Goal: Information Seeking & Learning: Ask a question

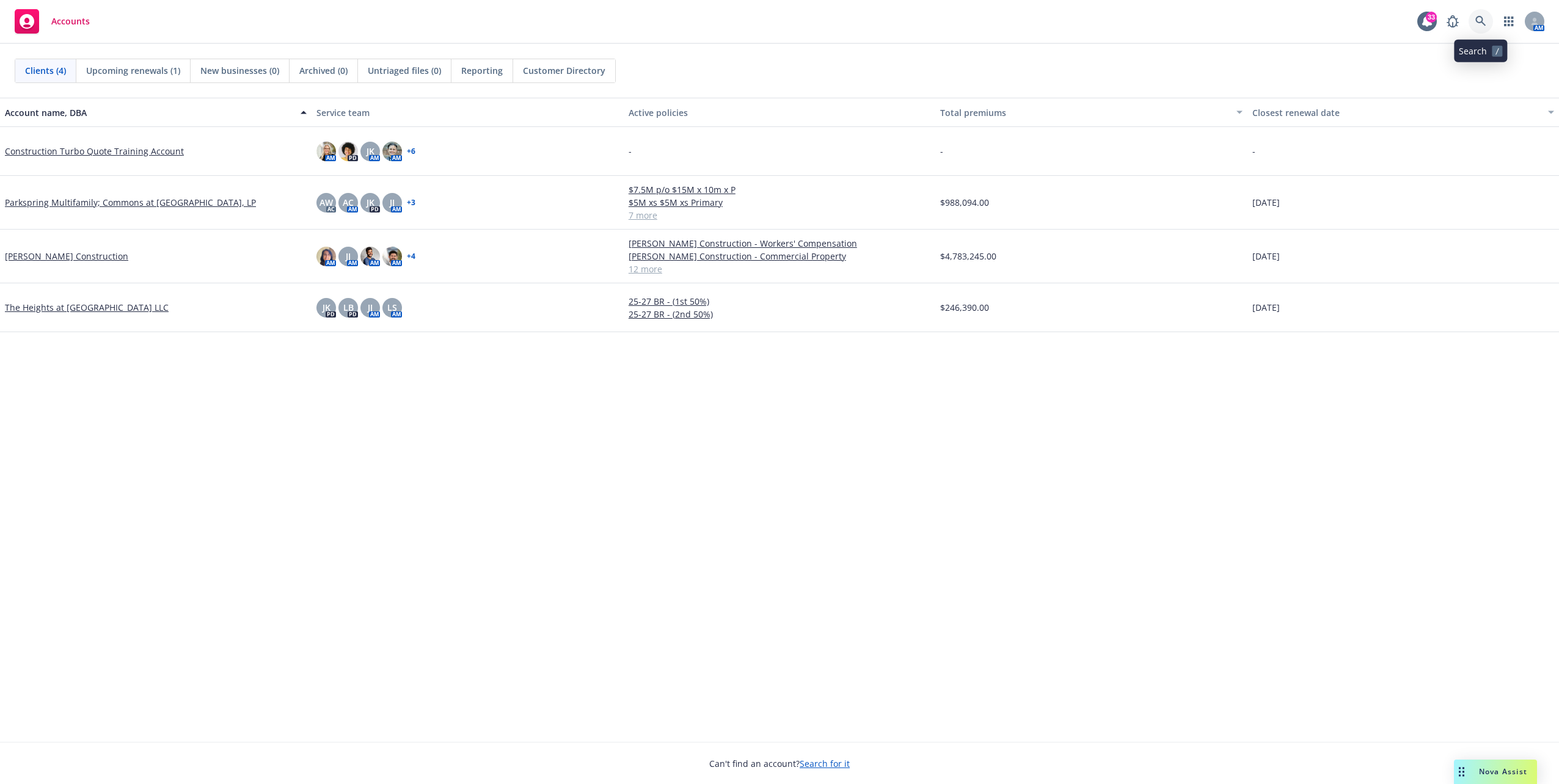
click at [1473, 22] on link at bounding box center [1480, 21] width 24 height 24
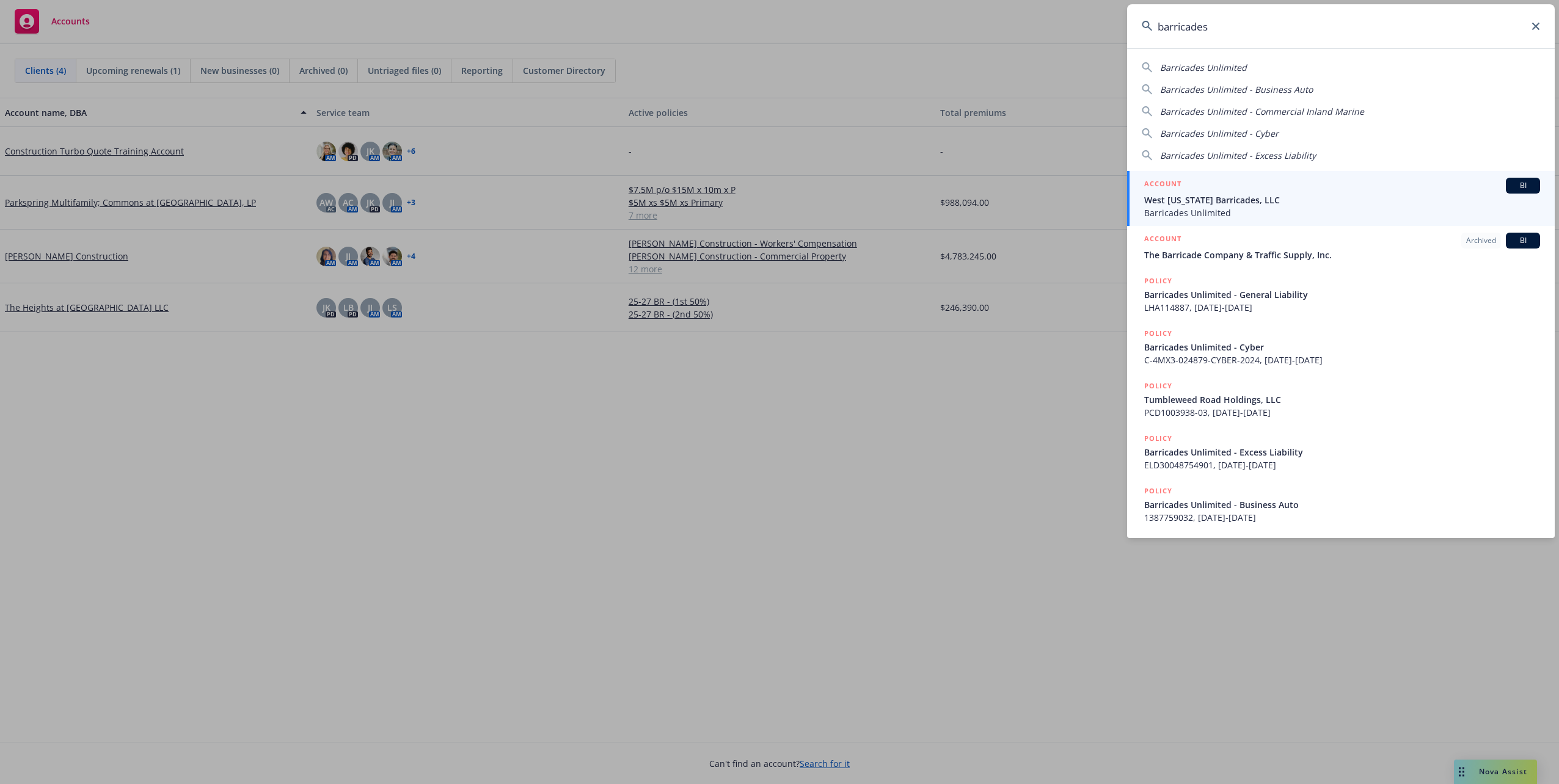
type input "barricades"
click at [1463, 197] on span "West [US_STATE] Barricades, LLC" at bounding box center [1341, 200] width 396 height 13
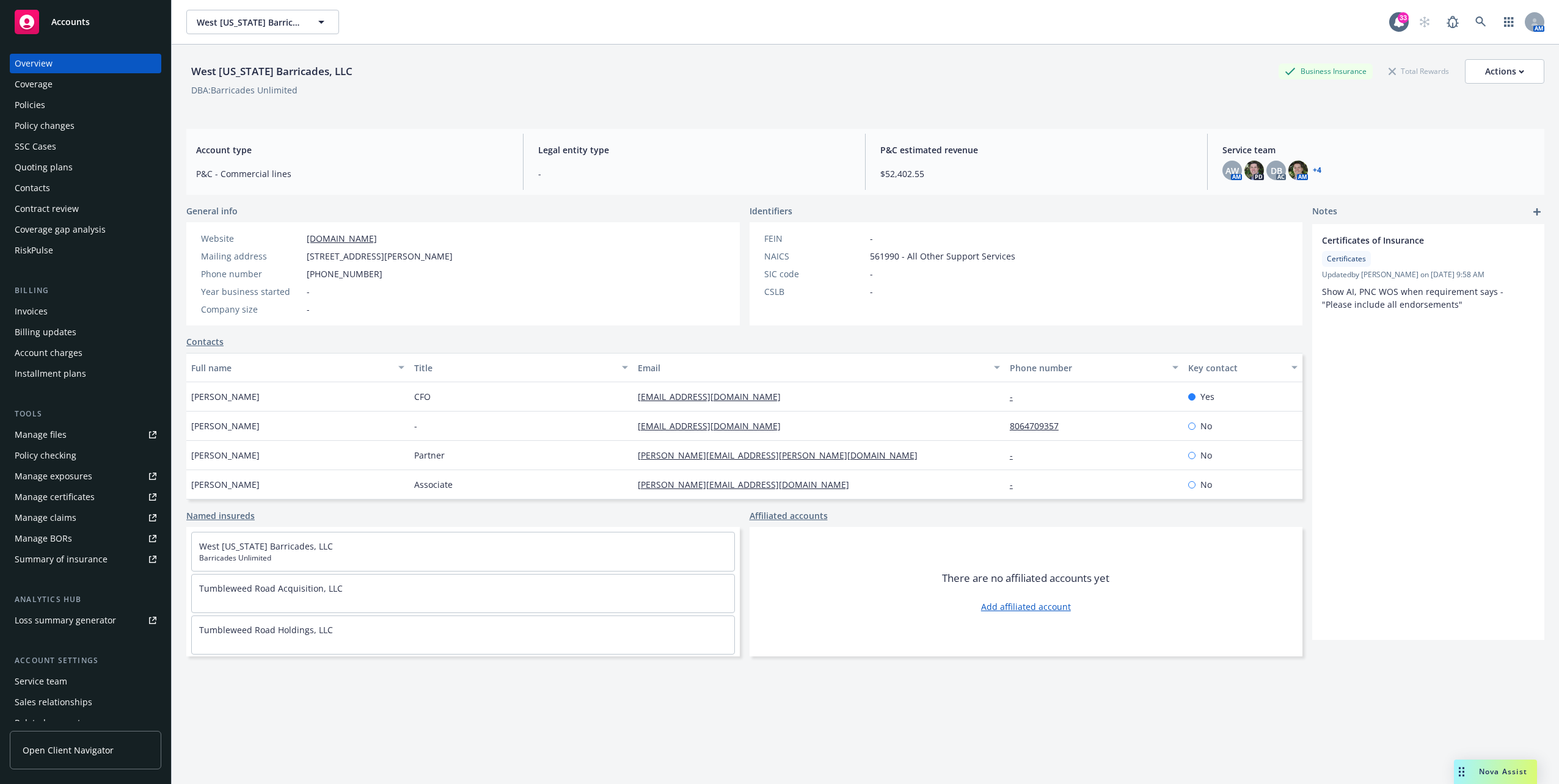
click at [34, 113] on div "Policies" at bounding box center [30, 105] width 30 height 20
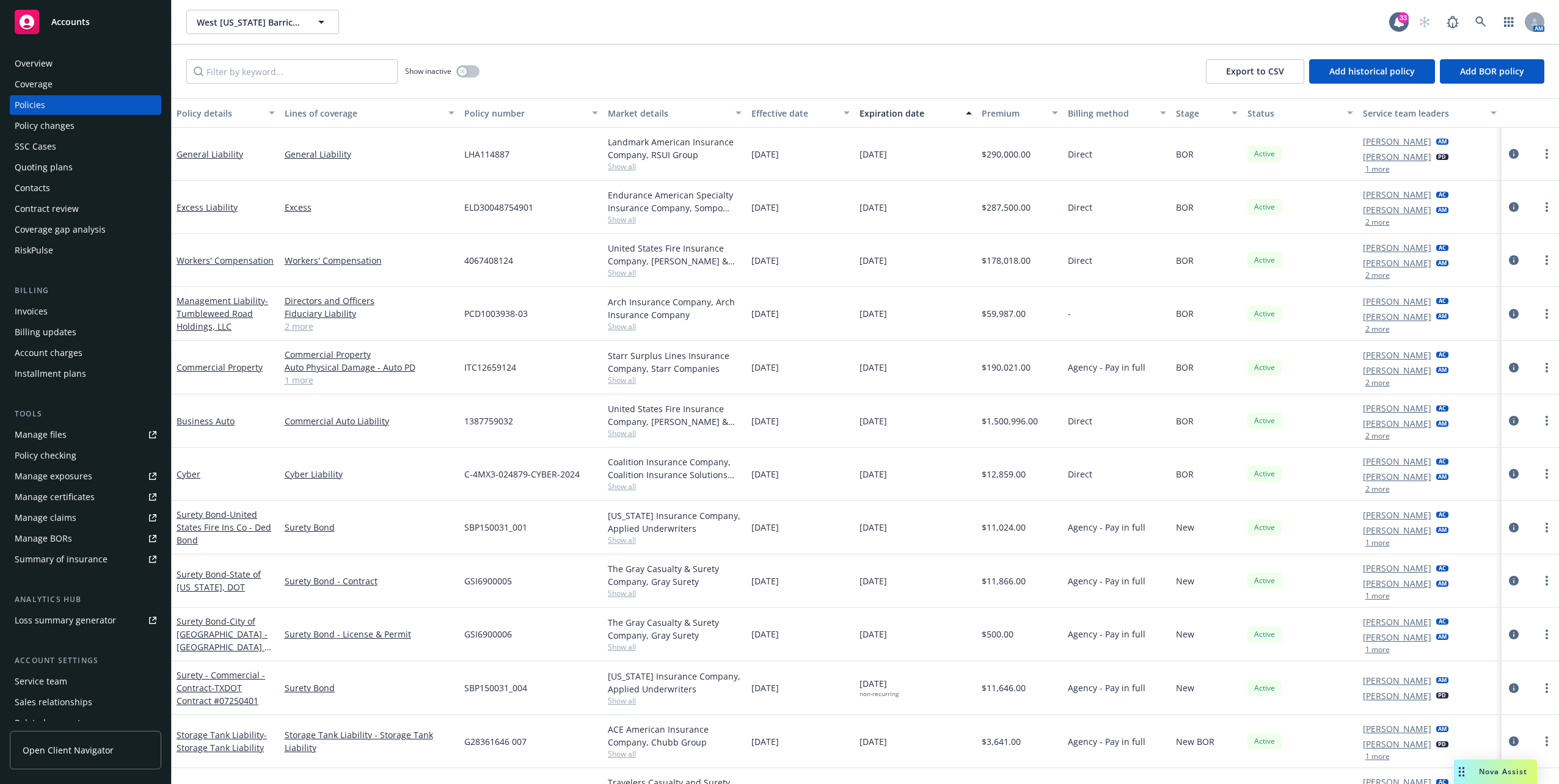
drag, startPoint x: 1026, startPoint y: 468, endPoint x: 963, endPoint y: 260, distance: 217.3
click at [963, 260] on div "General Liability General Liability LHA114887 Landmark American Insurance Compa…" at bounding box center [865, 469] width 1387 height 683
click at [963, 260] on div "10/24/2025" at bounding box center [916, 260] width 123 height 53
click at [983, 242] on div "$178,018.00" at bounding box center [1020, 260] width 86 height 53
click at [627, 426] on div "United States Fire Insurance Company, Crum & Forster (Fairfax) Show all" at bounding box center [674, 420] width 134 height 36
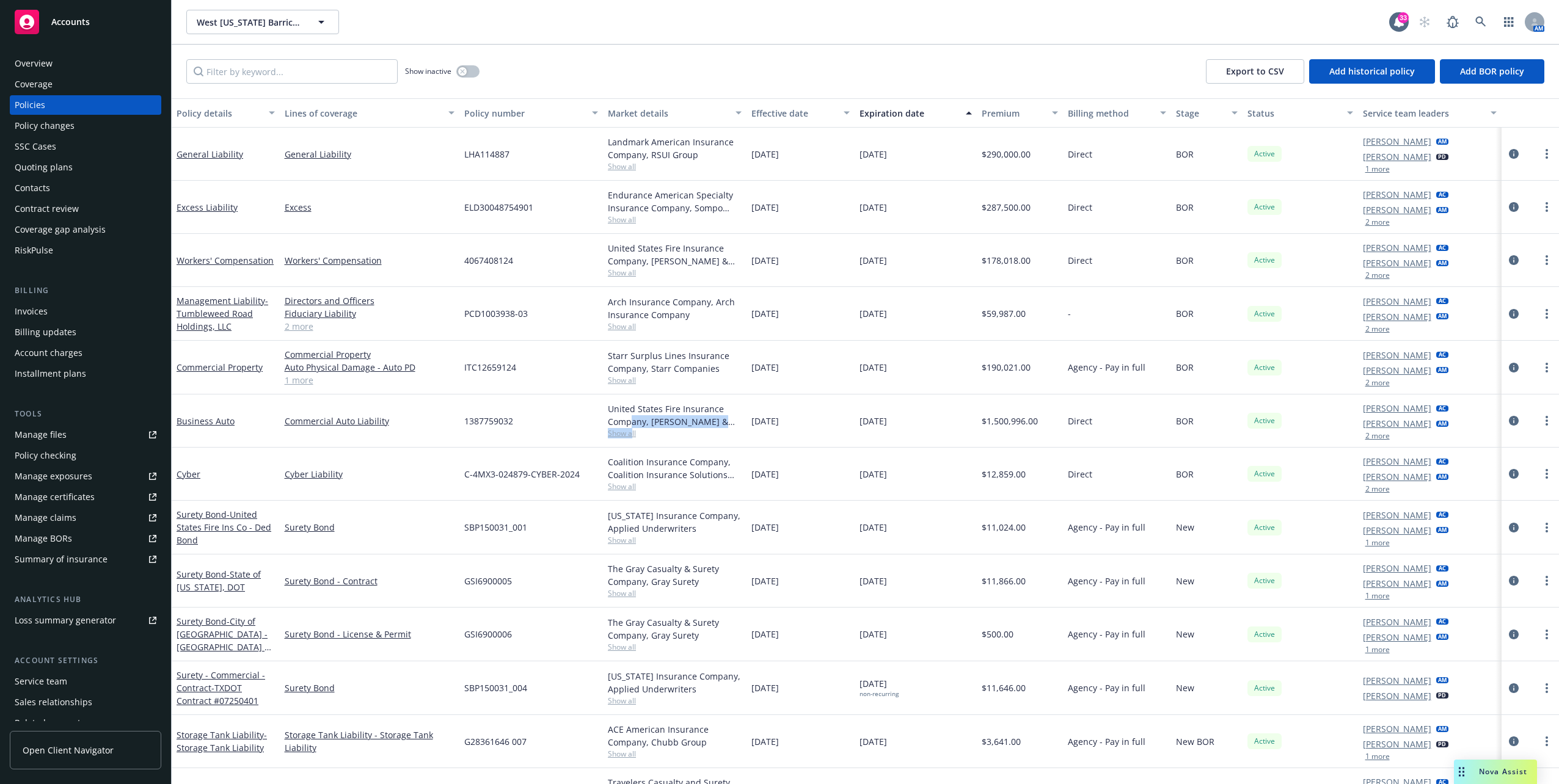
click at [627, 426] on div "United States Fire Insurance Company, Crum & Forster (Fairfax)" at bounding box center [674, 415] width 134 height 26
click at [683, 442] on div "United States Fire Insurance Company, Crum & Forster (Fairfax) Show all" at bounding box center [675, 421] width 144 height 53
click at [90, 747] on span "Open Client Navigator" at bounding box center [68, 750] width 91 height 13
drag, startPoint x: 59, startPoint y: 24, endPoint x: 74, endPoint y: 24, distance: 15.0
click at [59, 24] on span "Accounts" at bounding box center [70, 22] width 39 height 10
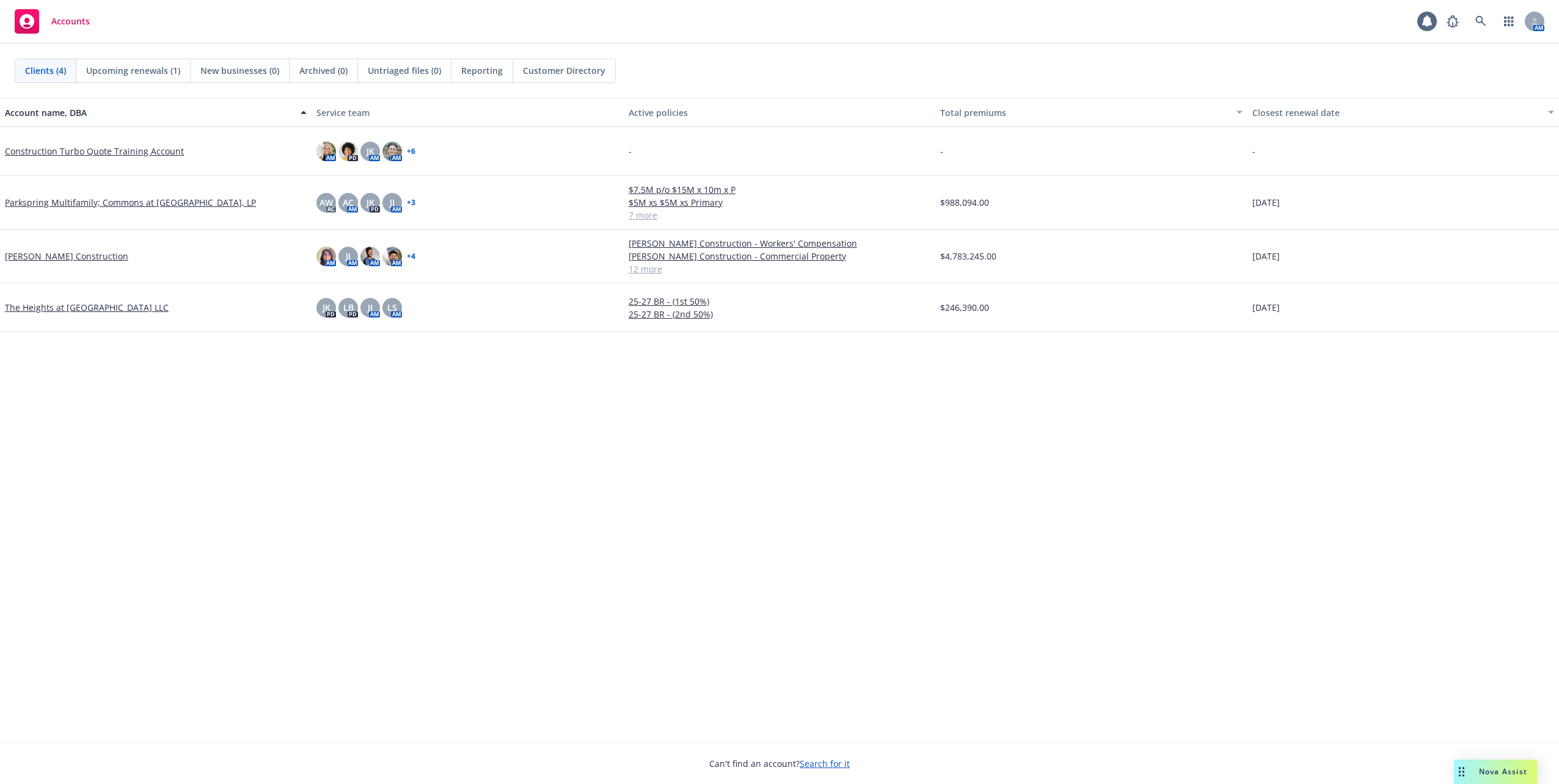
click at [1505, 779] on div "Nova Assist" at bounding box center [1495, 772] width 83 height 24
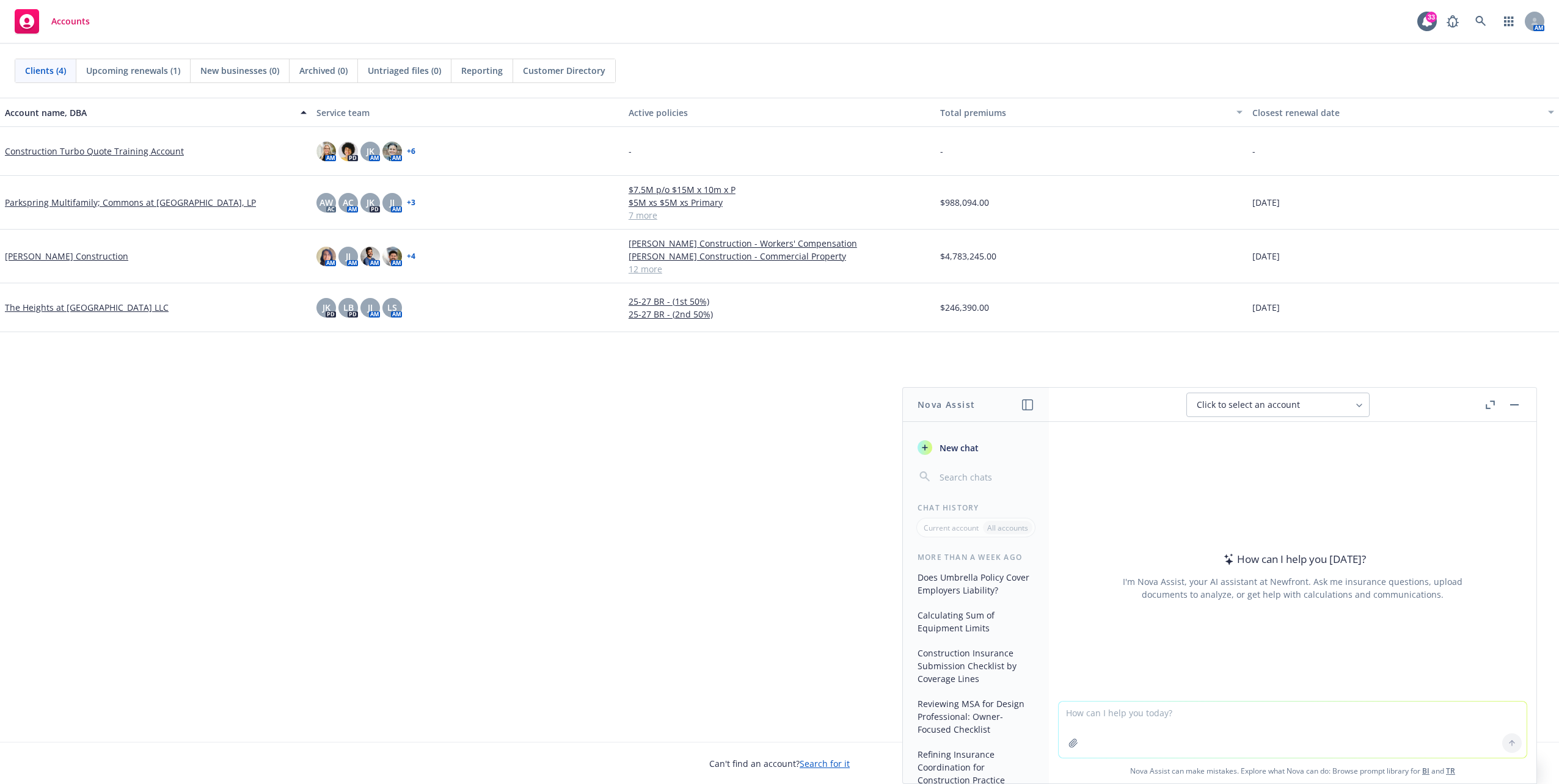
click at [1085, 721] on textarea at bounding box center [1292, 730] width 468 height 56
paste textarea "• LMA 3100/5130/5397/5401 to apply • NMA 464/2920 to apply • Final slip and wor…"
type textarea "what are these acronyms on a property quote • LMA 3100/5130/5397/5401 to apply …"
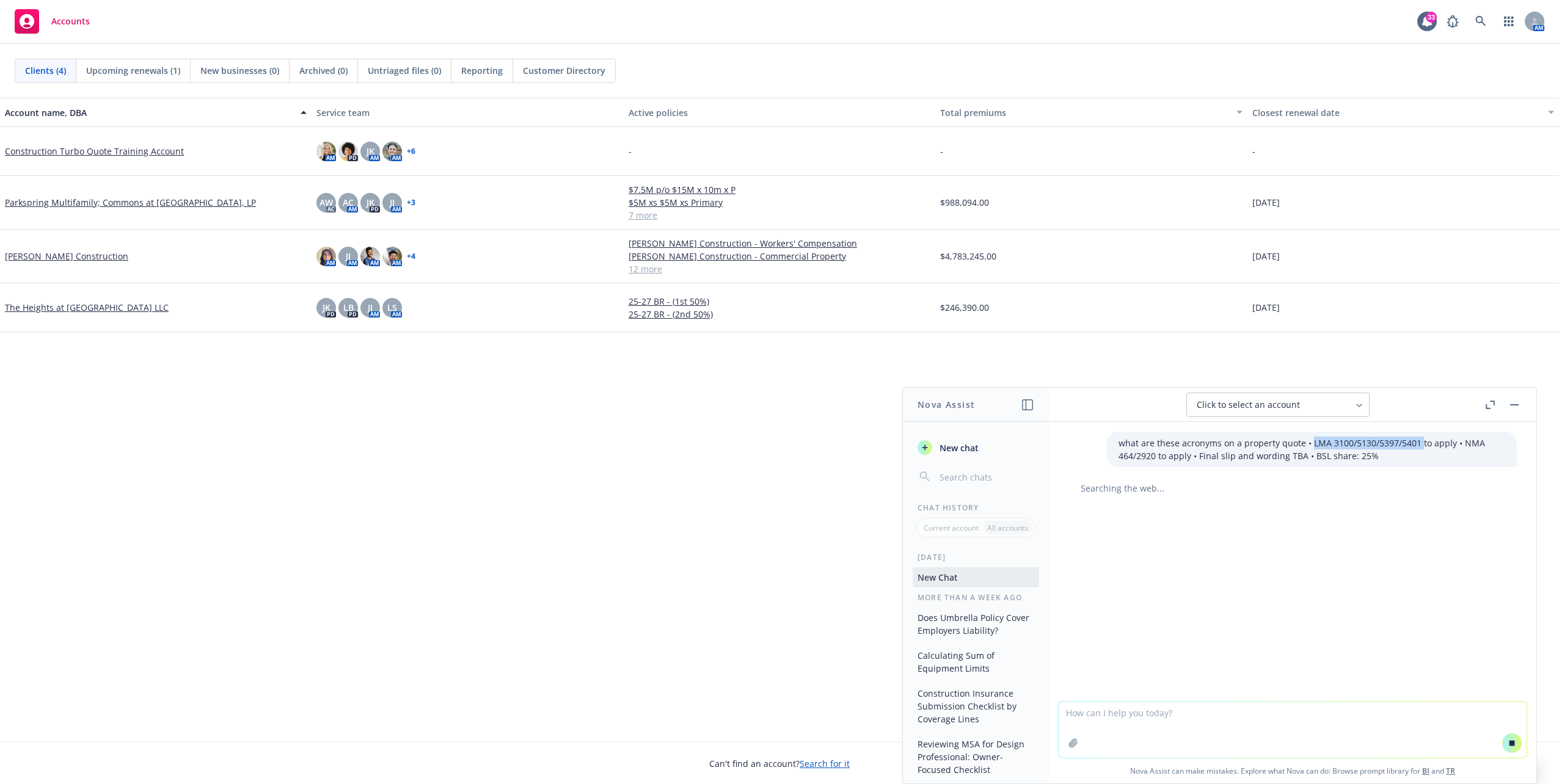
drag, startPoint x: 1300, startPoint y: 440, endPoint x: 1408, endPoint y: 443, distance: 108.0
click at [1408, 443] on p "what are these acronyms on a property quote • LMA 3100/5130/5397/5401 to apply …" at bounding box center [1312, 449] width 386 height 26
copy p "LMA 3100/5130/5397/5401"
click at [1119, 442] on p "what are these acronyms on a property quote • LMA 3100/5130/5397/5401 to apply …" at bounding box center [1312, 449] width 386 height 26
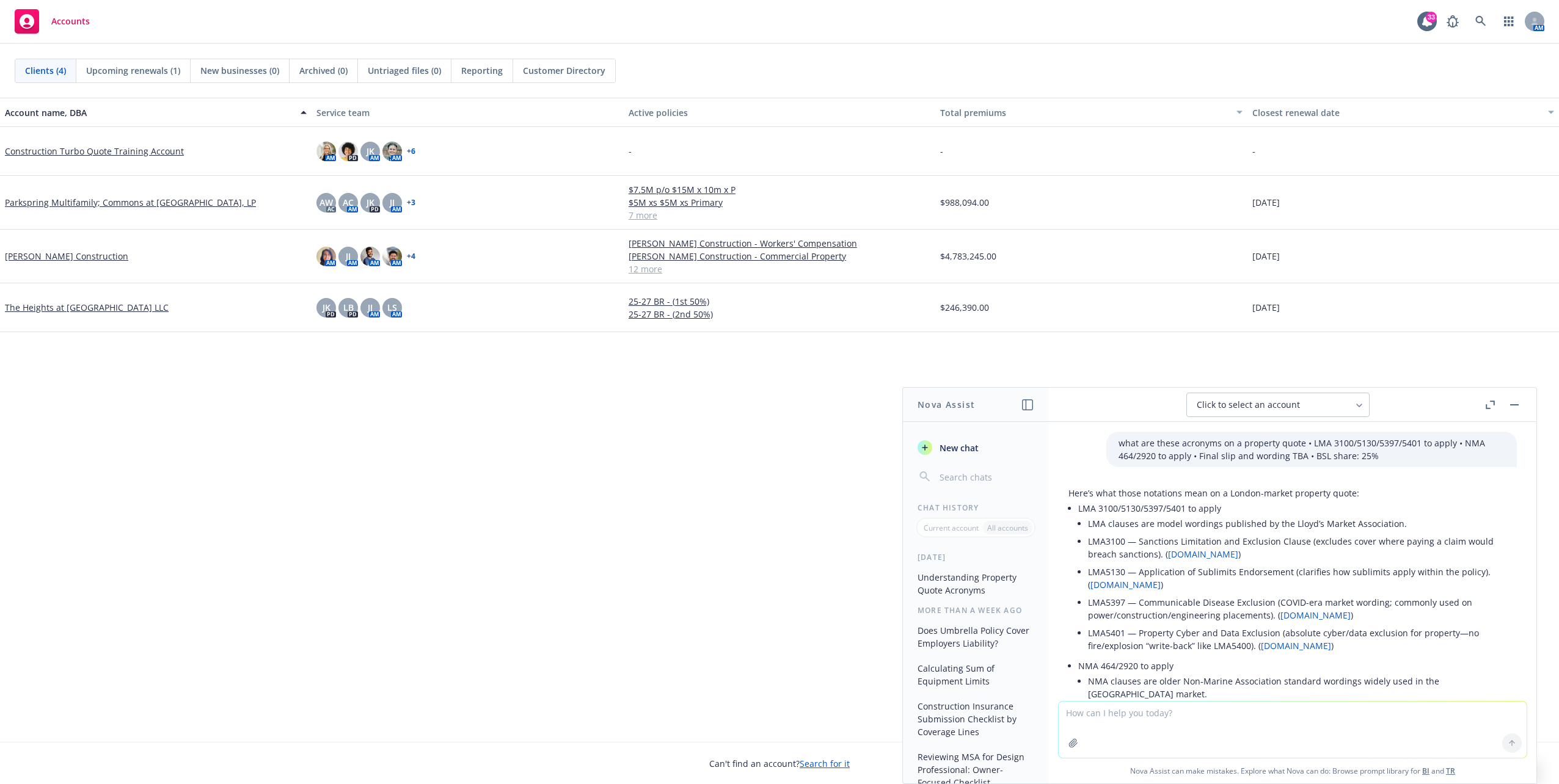
click at [1131, 588] on link "lawinsider.com" at bounding box center [1125, 584] width 70 height 11
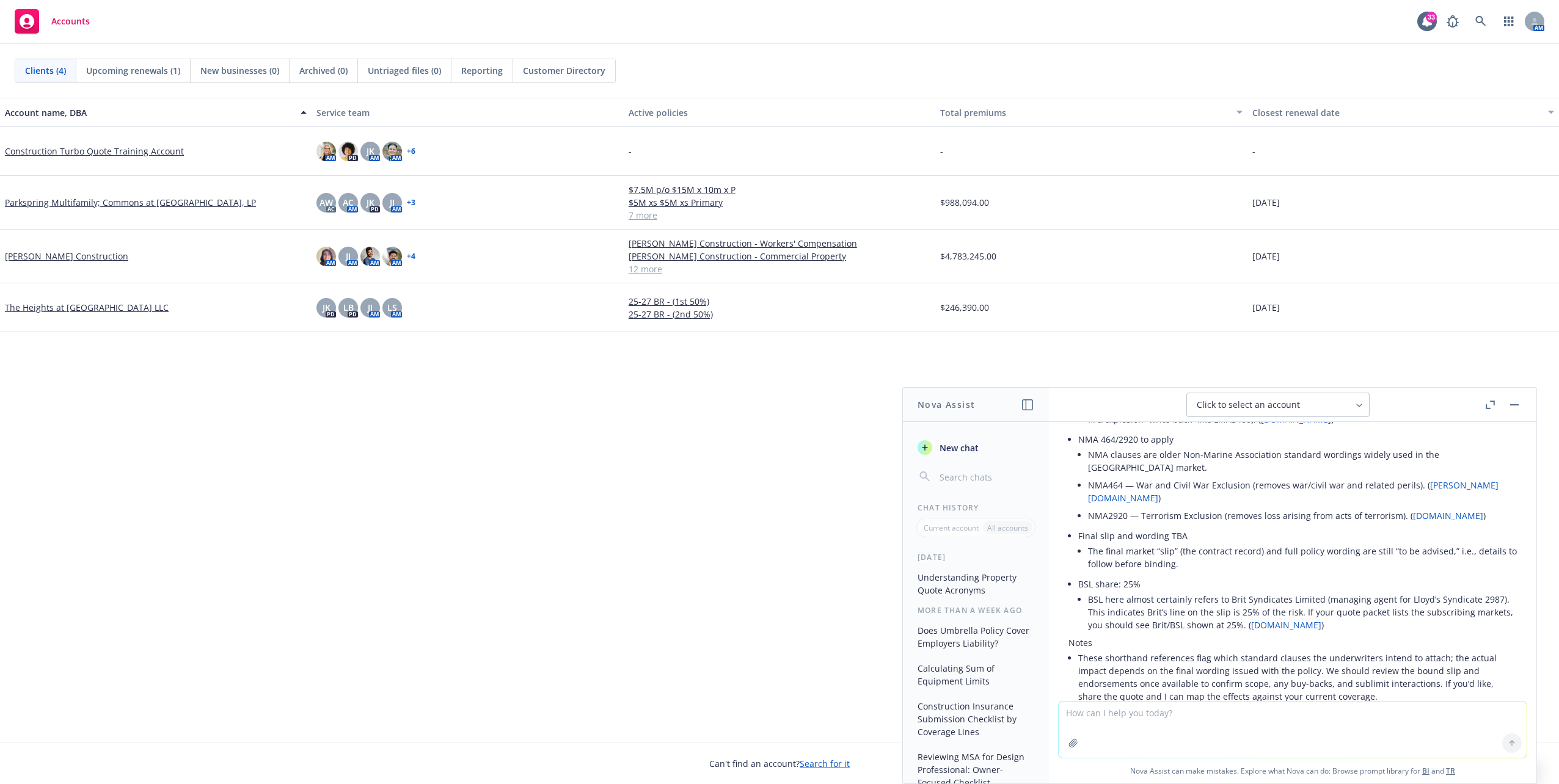
scroll to position [274, 0]
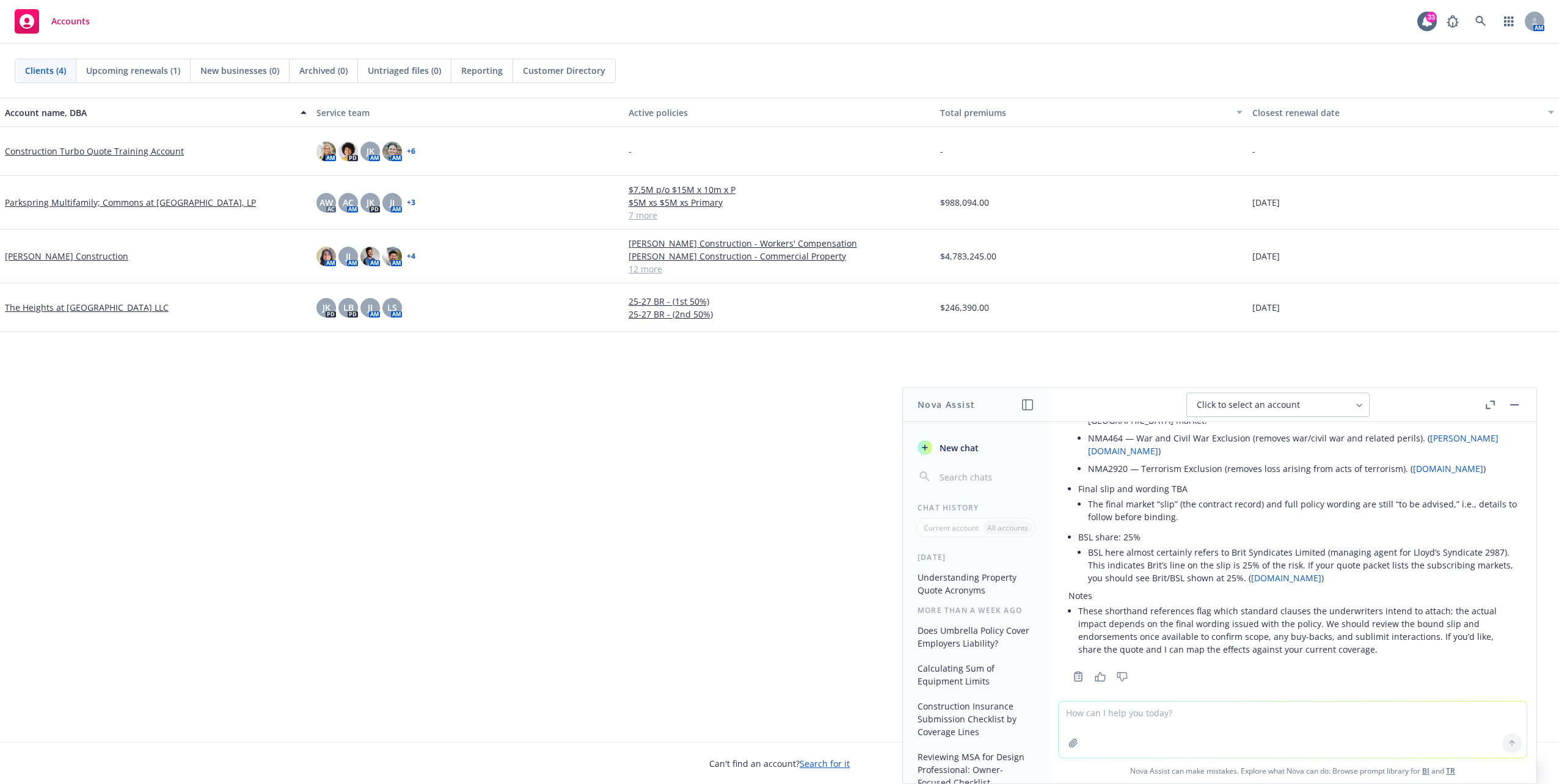
click at [1124, 728] on textarea at bounding box center [1292, 730] width 468 height 56
type textarea "w"
type textarea "what does "no cover given" mean"
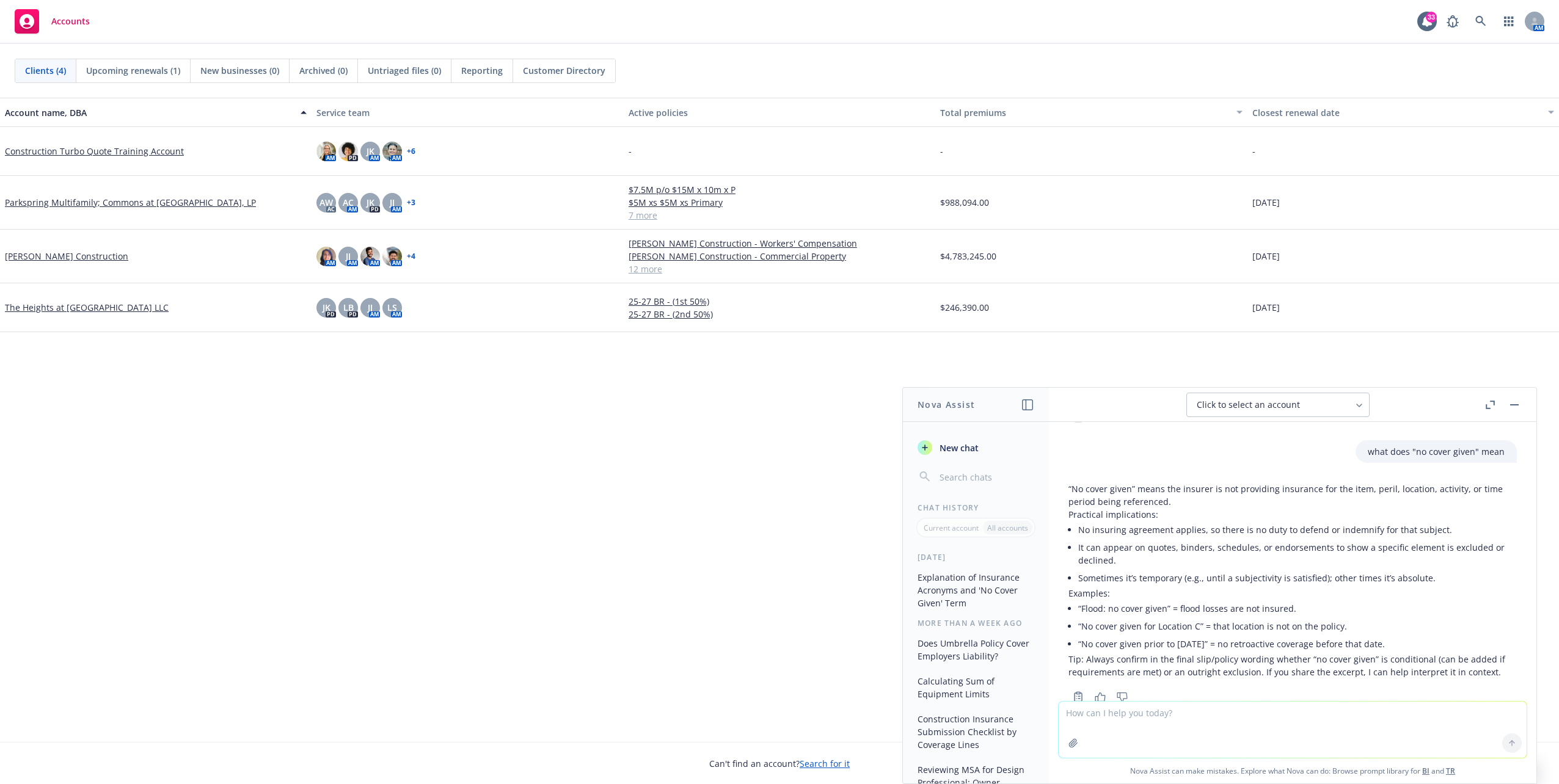
scroll to position [553, 0]
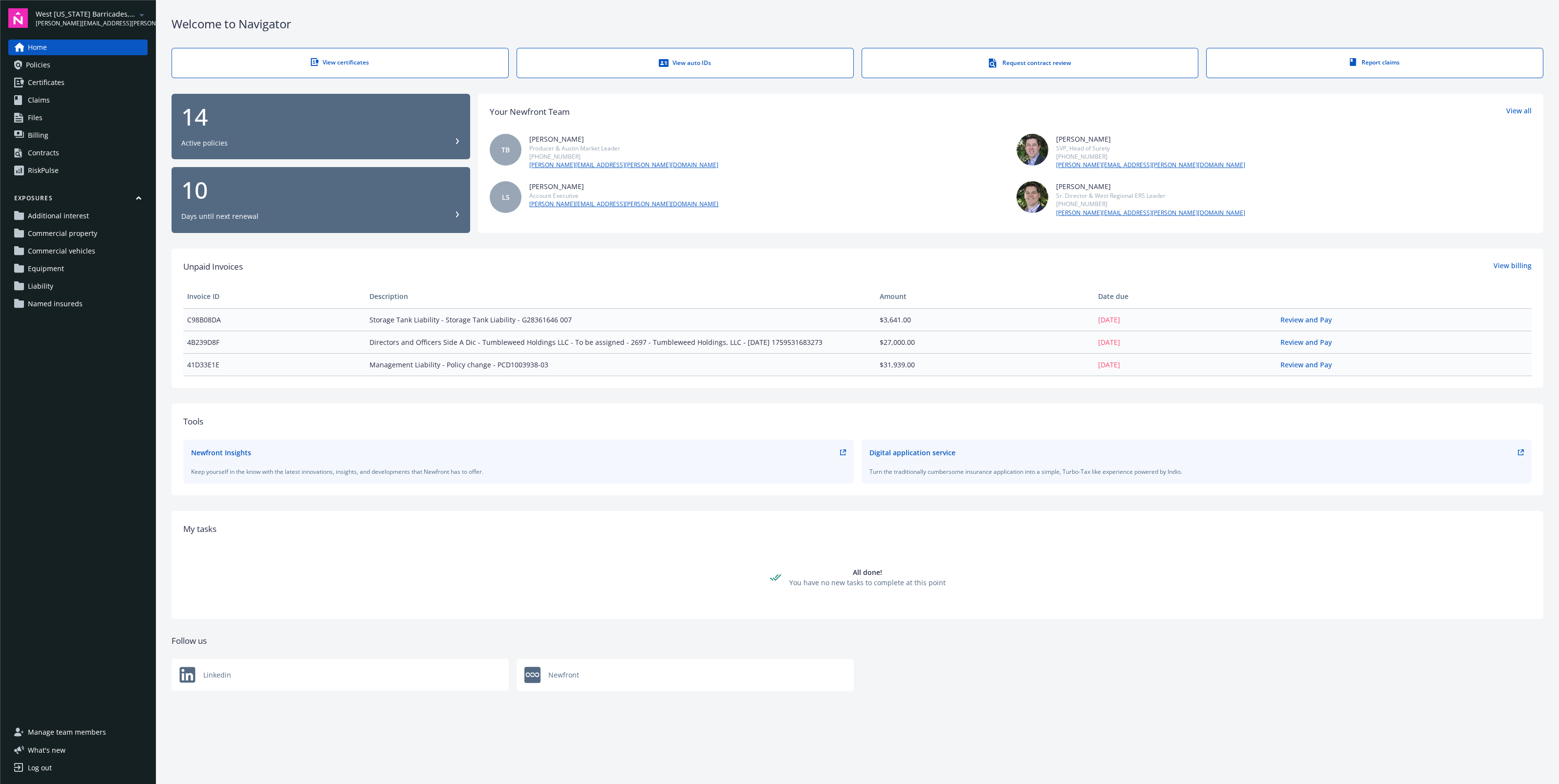
click at [71, 79] on link "Certificates" at bounding box center [78, 83] width 139 height 16
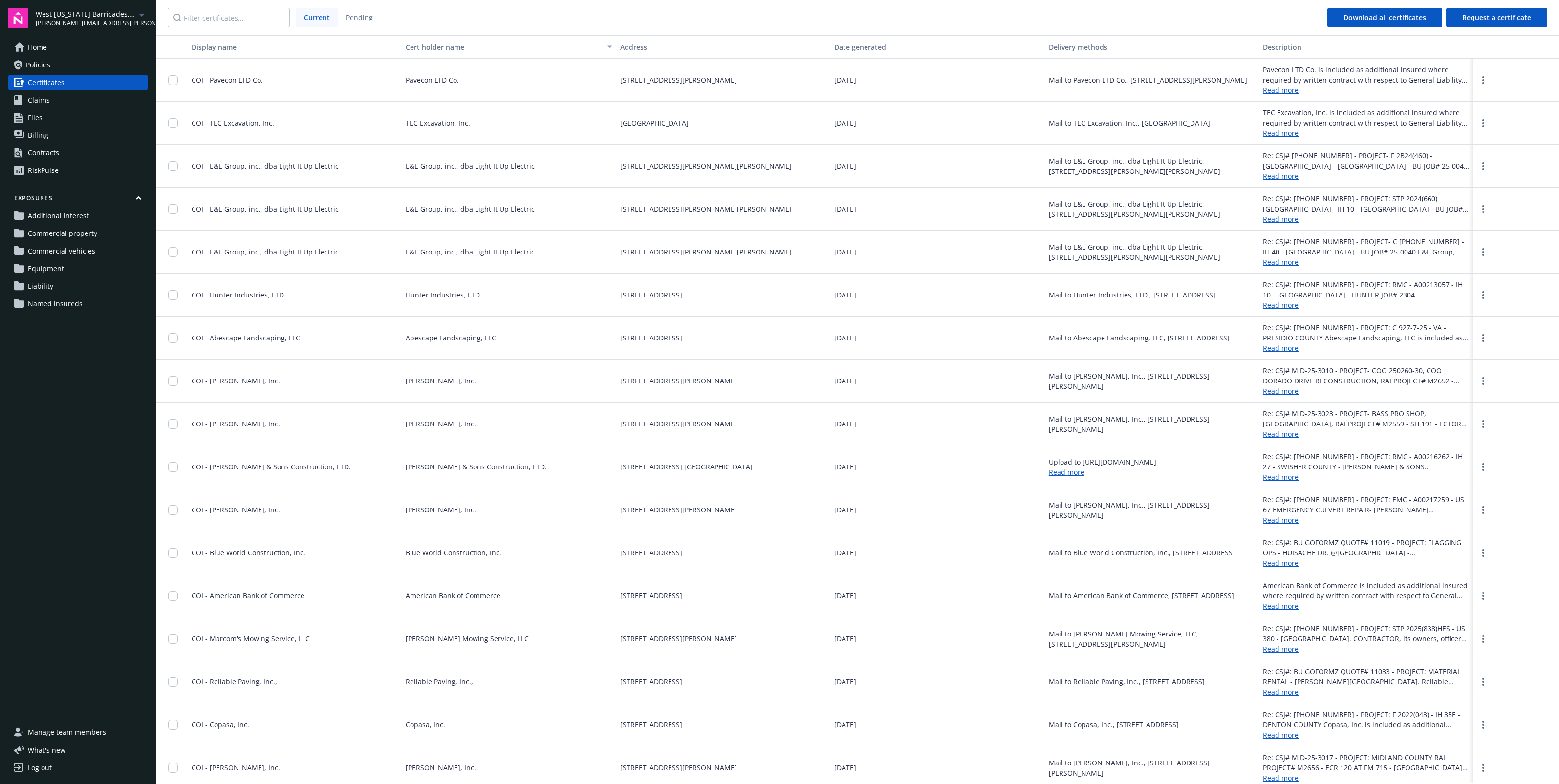
click at [68, 45] on link "Home" at bounding box center [78, 47] width 139 height 16
